Goal: Check status: Check status

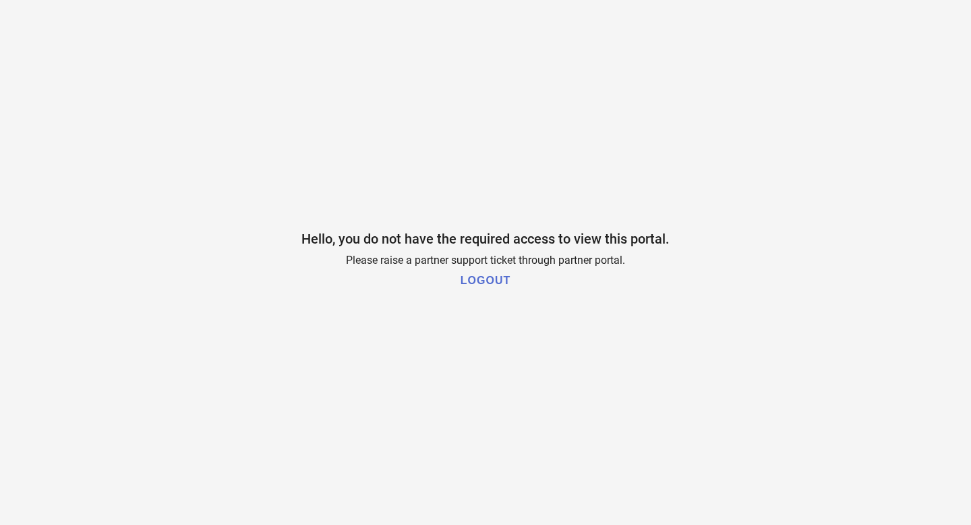
click at [481, 281] on h1 "LOGOUT" at bounding box center [486, 281] width 50 height 12
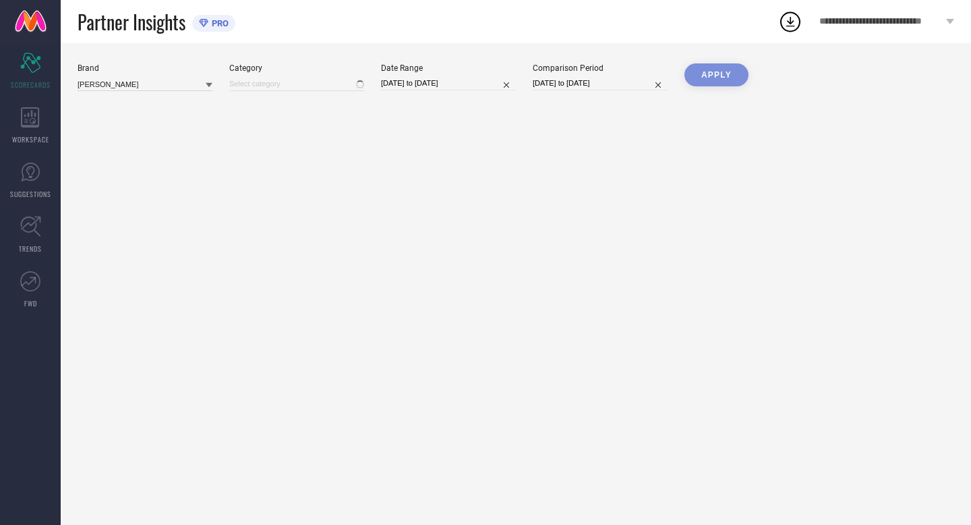
type input "All"
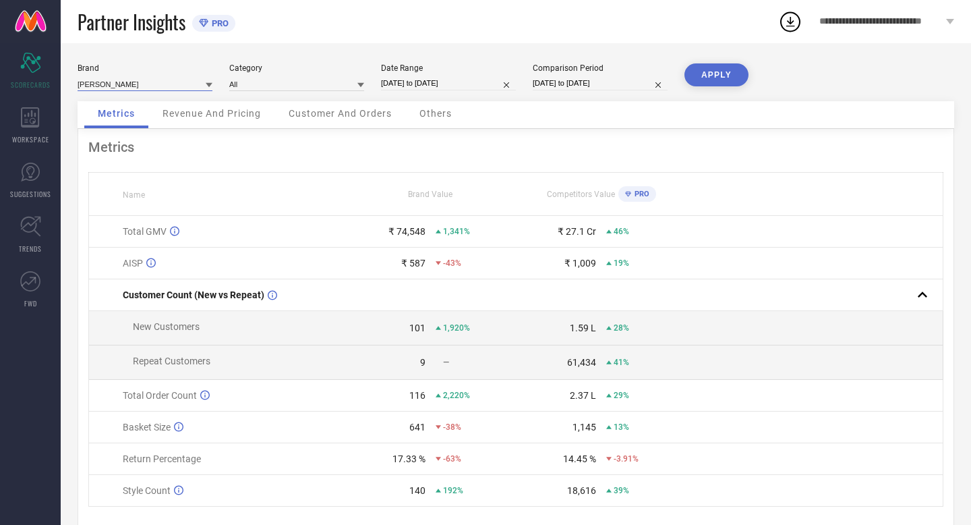
click at [179, 85] on input at bounding box center [145, 84] width 135 height 14
click at [176, 121] on div "[PERSON_NAME] COLLECTION" at bounding box center [145, 125] width 135 height 23
type input "All"
click at [478, 82] on input "[DATE] to [DATE]" at bounding box center [448, 83] width 135 height 14
select select "6"
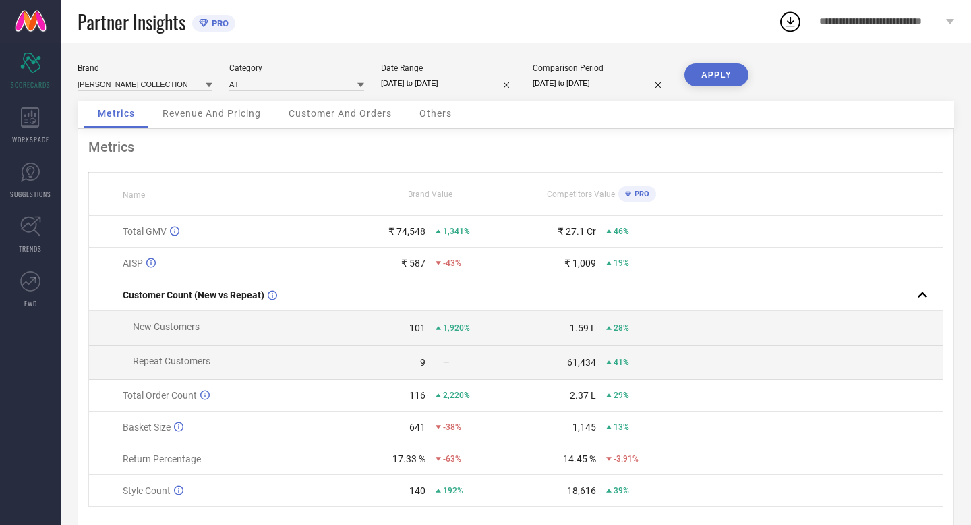
select select "2025"
select select "7"
select select "2025"
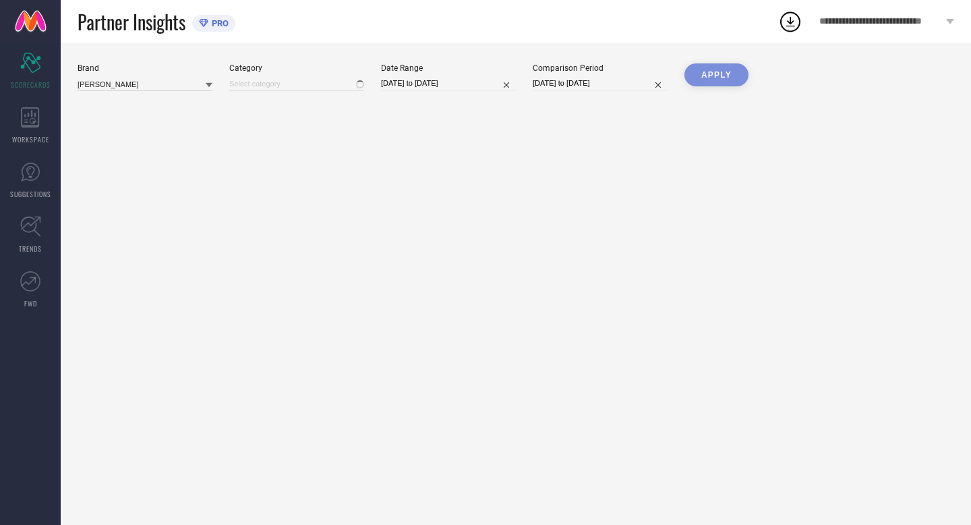
type input "All"
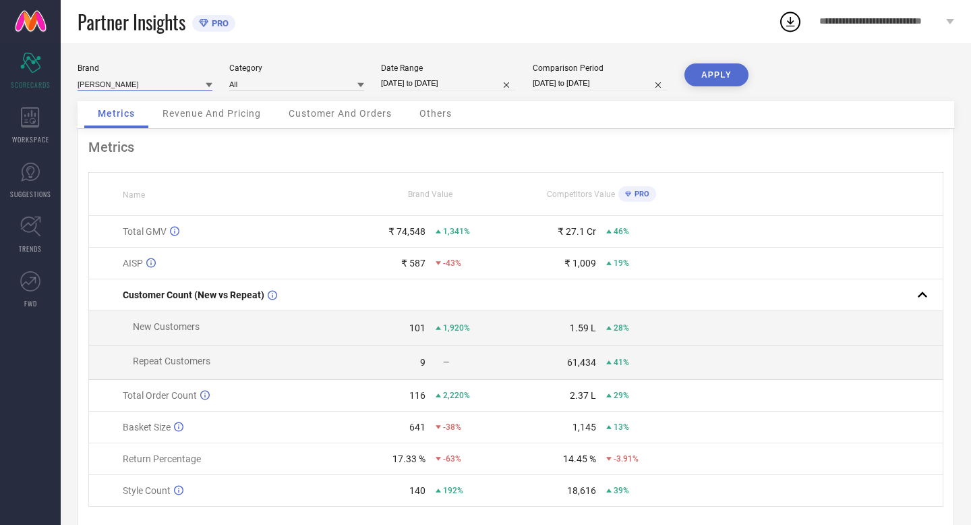
click at [181, 86] on input at bounding box center [145, 84] width 135 height 14
click at [177, 126] on div "ADWITIYA COLLECTION" at bounding box center [145, 125] width 135 height 23
type input "All"
click at [467, 81] on input "[DATE] to [DATE]" at bounding box center [448, 83] width 135 height 14
select select "6"
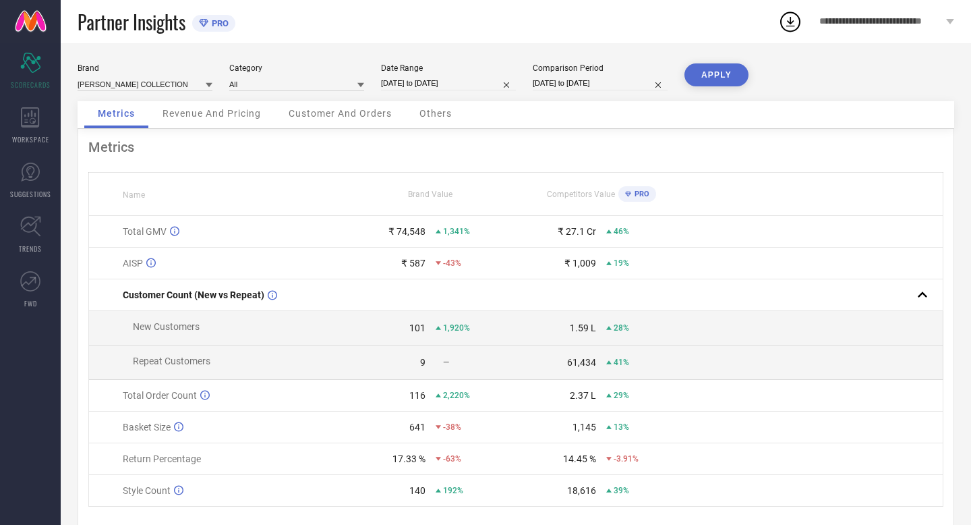
select select "2025"
select select "7"
select select "2025"
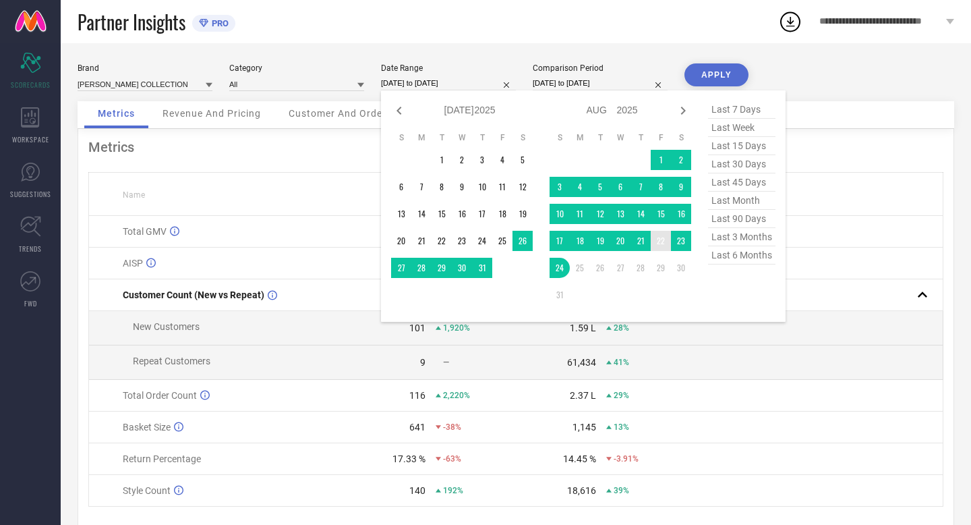
click at [659, 237] on td "22" at bounding box center [661, 241] width 20 height 20
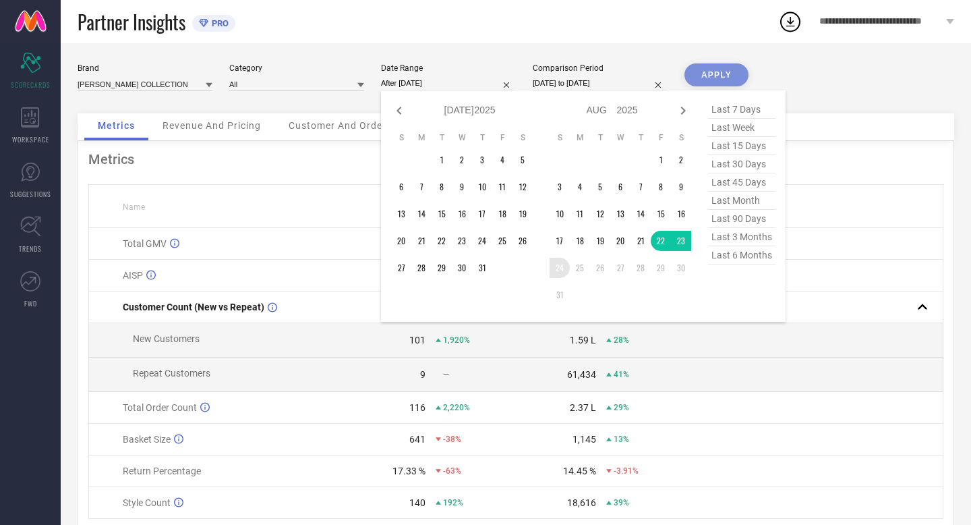
type input "22-08-2025 to 24-08-2025"
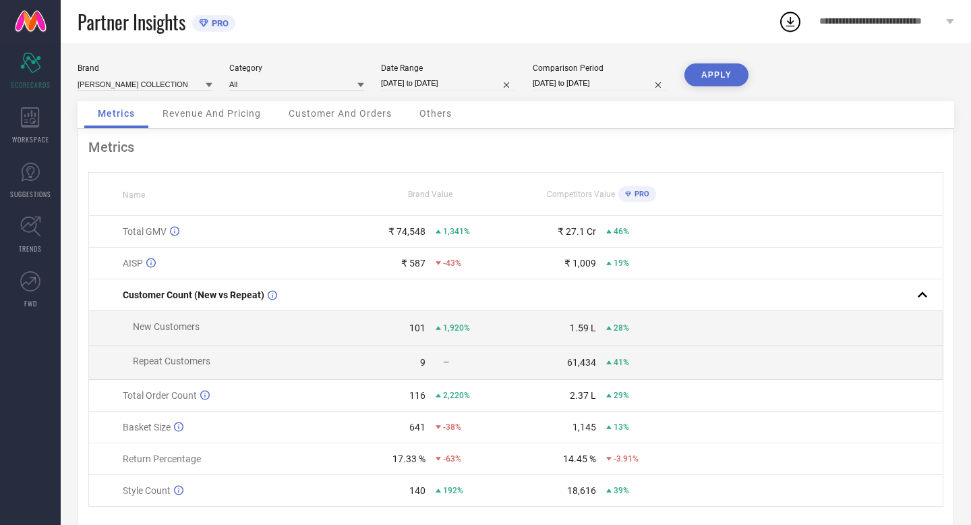
click at [636, 78] on input "[DATE] to [DATE]" at bounding box center [600, 83] width 135 height 14
select select "6"
select select "2024"
select select "7"
select select "2024"
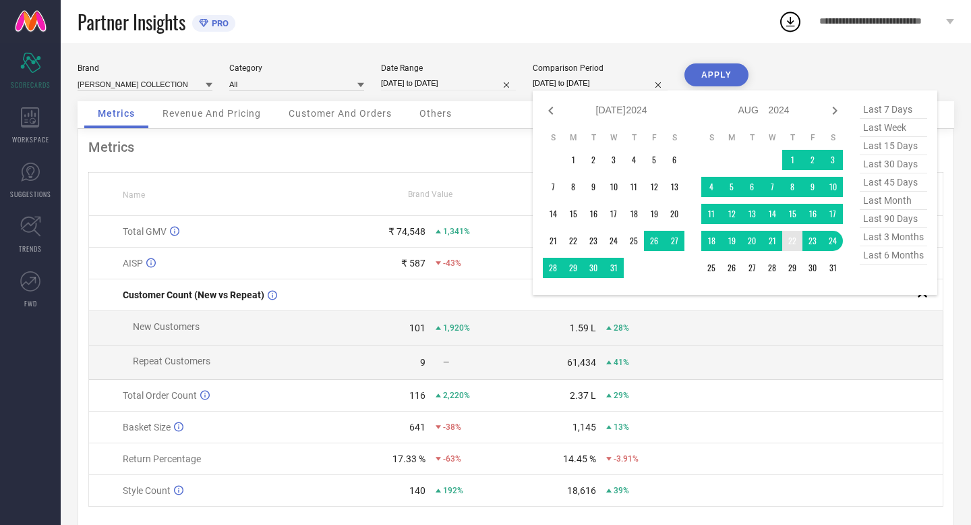
click at [791, 242] on td "22" at bounding box center [792, 241] width 20 height 20
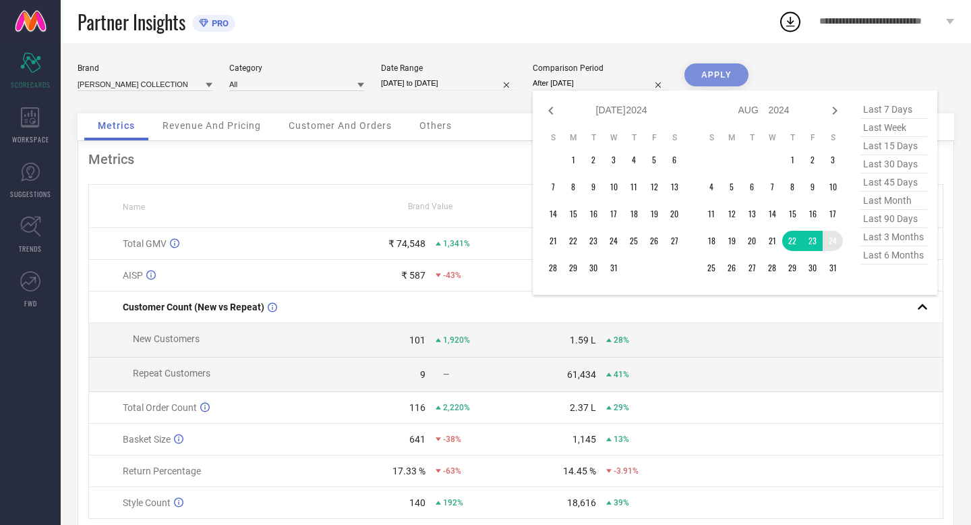
type input "22-08-2024 to 24-08-2024"
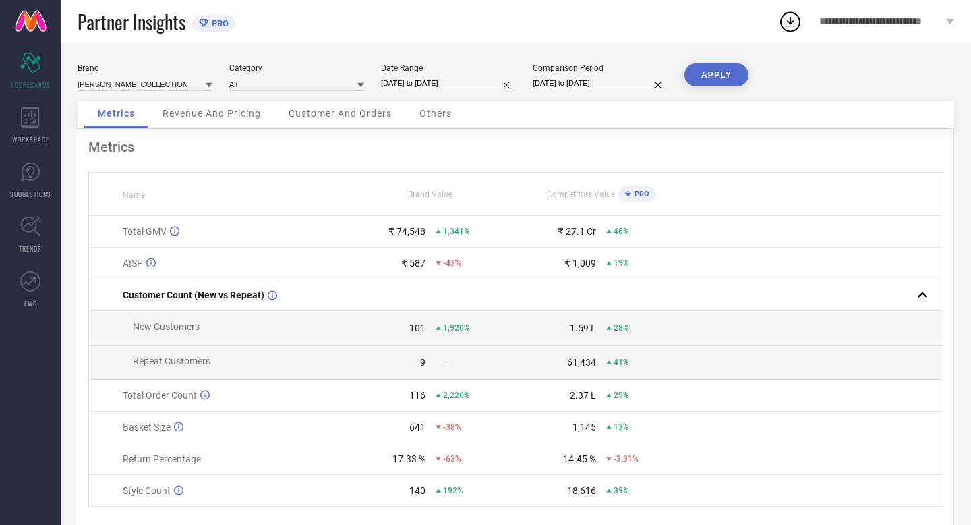
click at [704, 74] on button "APPLY" at bounding box center [717, 74] width 64 height 23
click at [326, 78] on input at bounding box center [296, 84] width 135 height 14
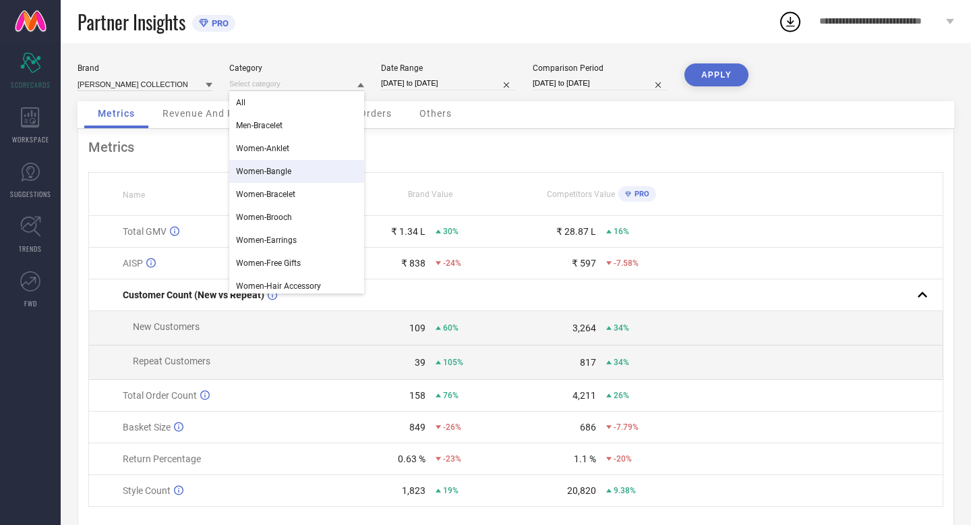
click at [323, 167] on div "Women-Bangle" at bounding box center [296, 171] width 135 height 23
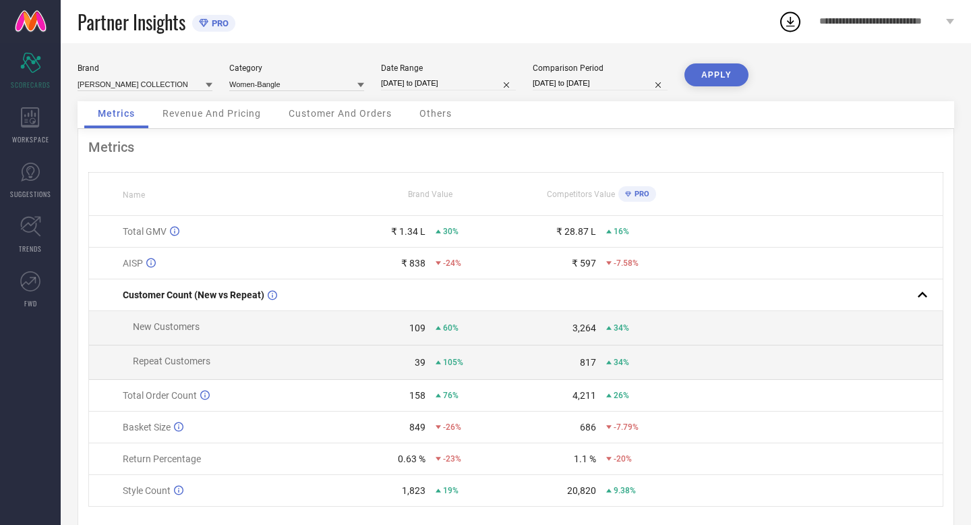
click at [710, 72] on button "APPLY" at bounding box center [717, 74] width 64 height 23
